Goal: Information Seeking & Learning: Learn about a topic

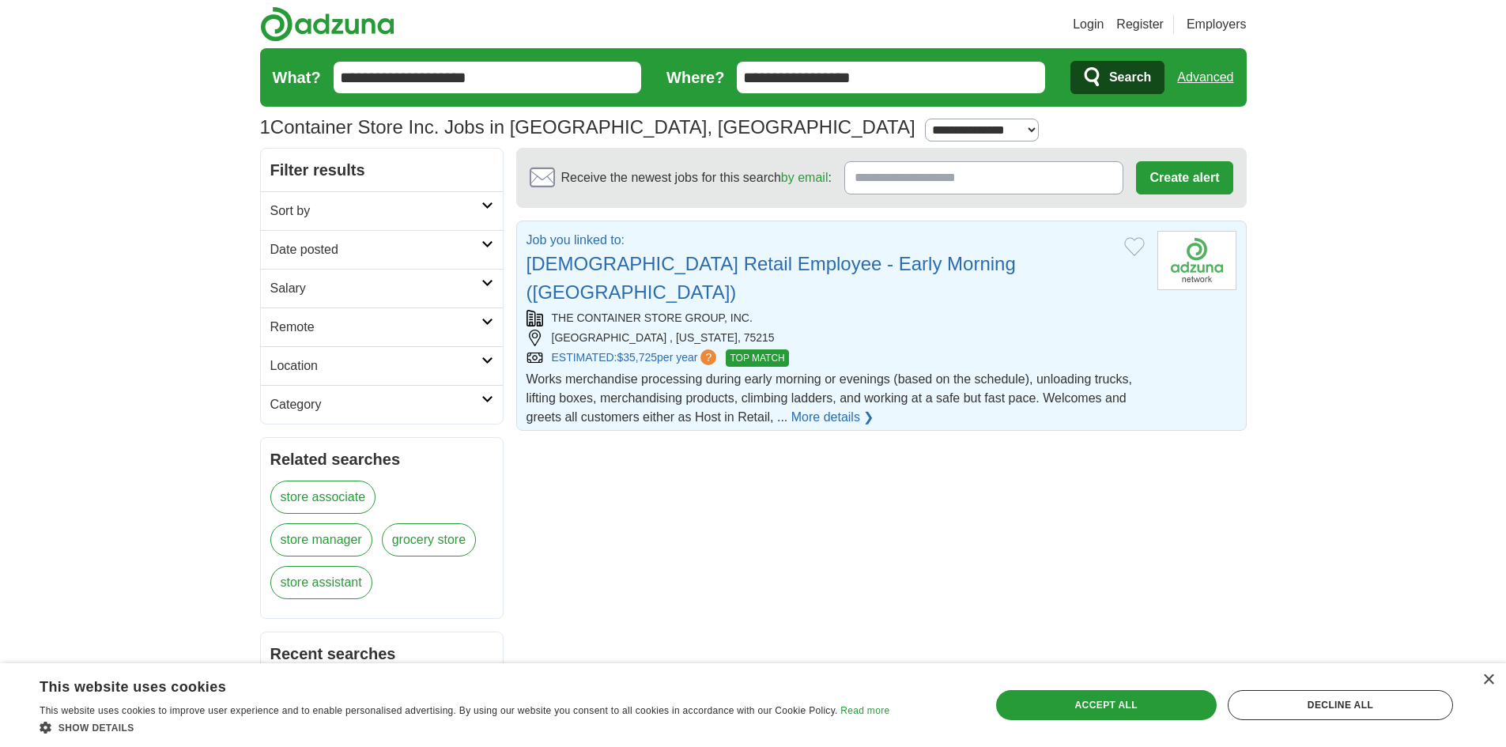
click at [637, 259] on link "Part Time Retail Employee - Early Morning (Dallas)" at bounding box center [771, 278] width 489 height 50
click at [580, 263] on link "Part Time Retail Employee - Early Morning (Dallas)" at bounding box center [771, 278] width 489 height 50
click at [764, 350] on span "TOP MATCH" at bounding box center [757, 358] width 62 height 17
click at [618, 263] on link "Part Time Retail Employee - Early Morning (Dallas)" at bounding box center [771, 278] width 489 height 50
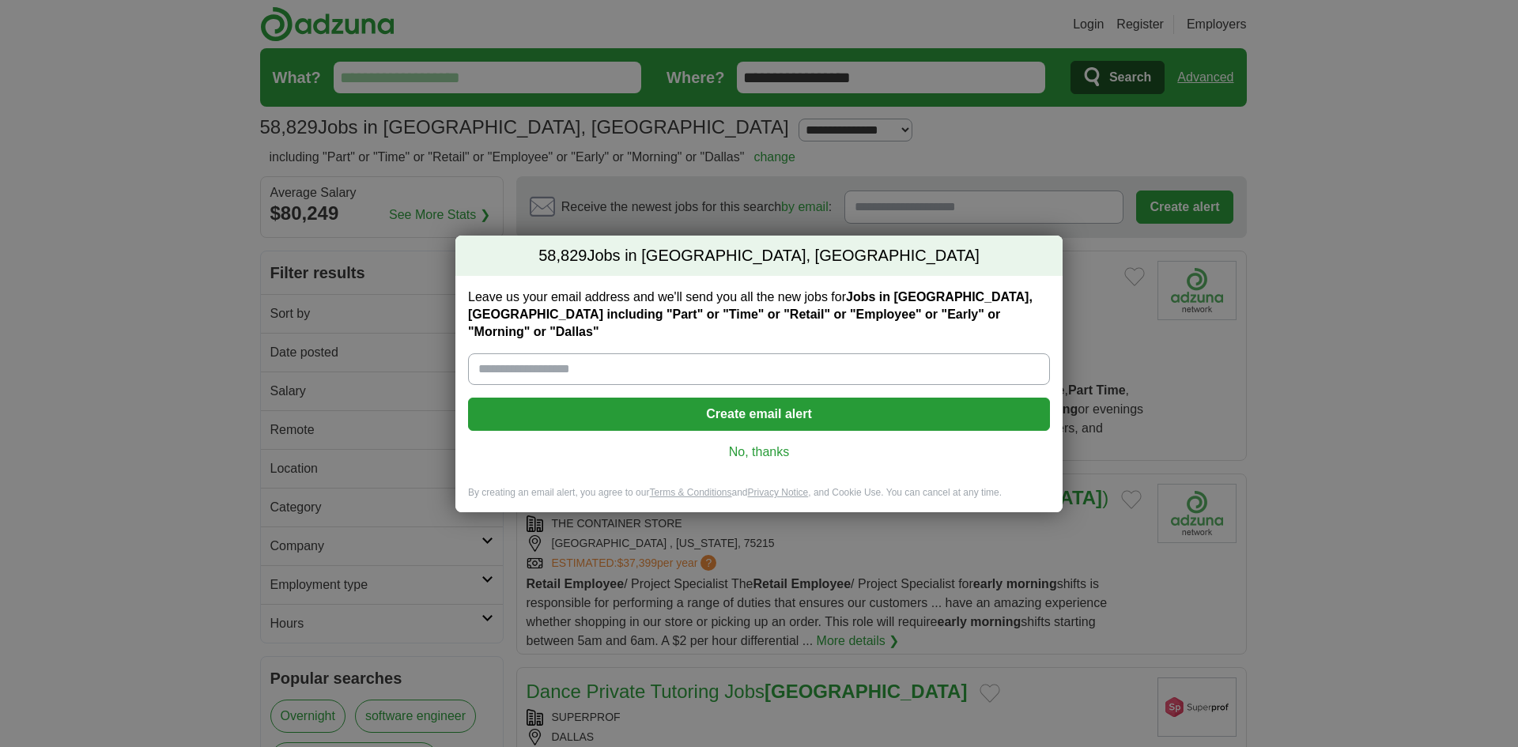
click at [760, 444] on link "No, thanks" at bounding box center [759, 452] width 557 height 17
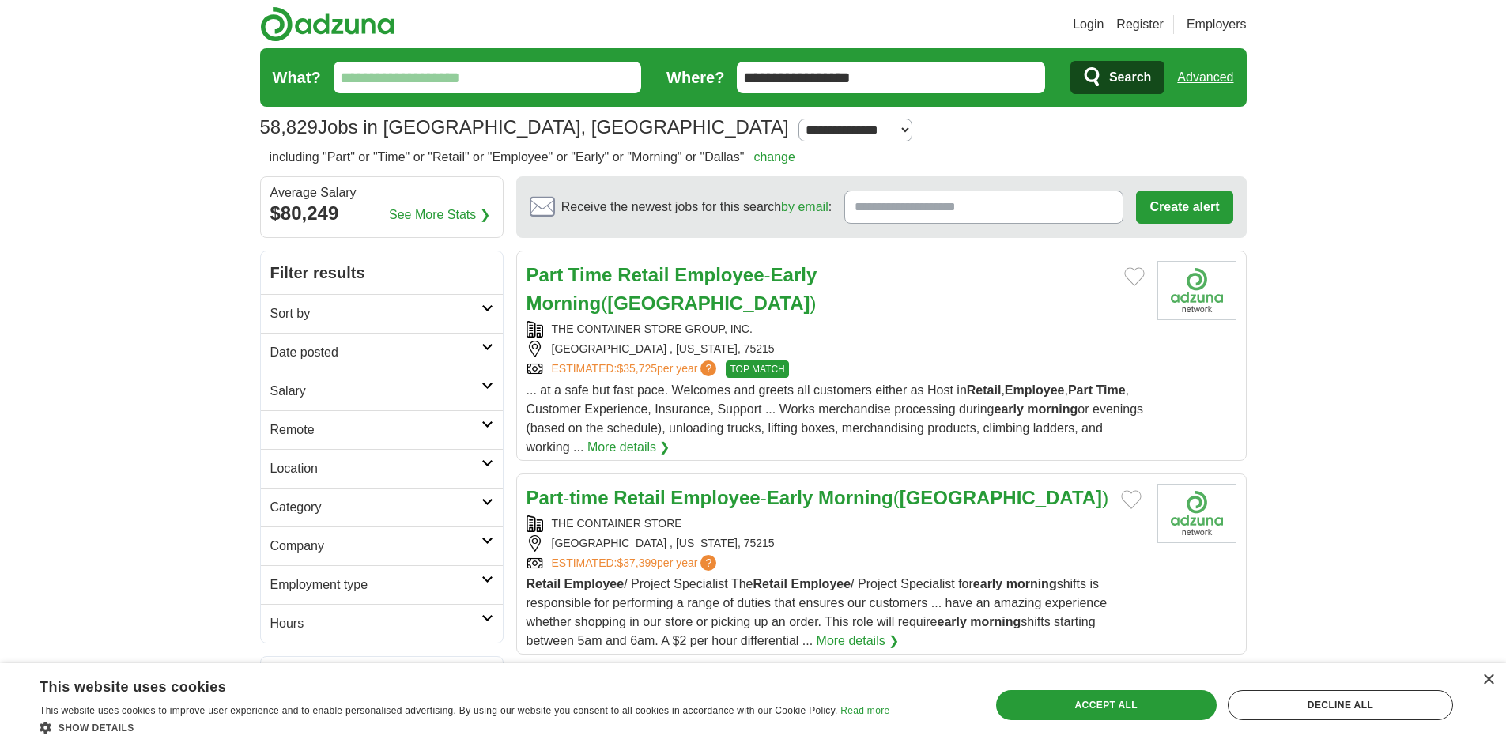
click at [683, 271] on strong "Employee" at bounding box center [719, 274] width 89 height 21
